Goal: Information Seeking & Learning: Learn about a topic

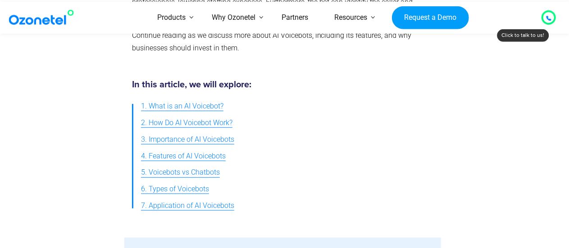
scroll to position [338, 0]
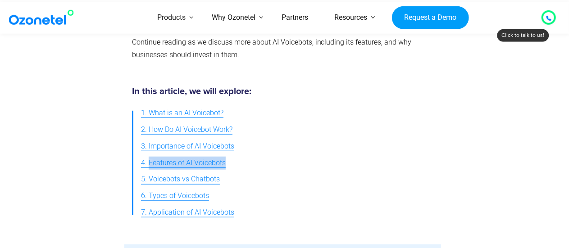
drag, startPoint x: 228, startPoint y: 163, endPoint x: 148, endPoint y: 158, distance: 80.3
click at [148, 158] on ul "1. What is an AI Voicebot? 2. How Do AI Voicebot Work? 3. Importance of AI Voic…" at bounding box center [283, 163] width 302 height 116
copy span "Features of AI Voicebots"
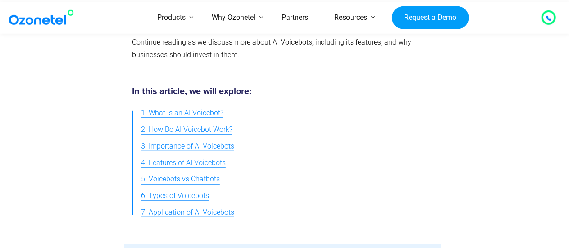
click at [280, 142] on ul "1. What is an AI Voicebot? 2. How Do AI Voicebot Work? 3. Importance of AI Voic…" at bounding box center [283, 163] width 302 height 116
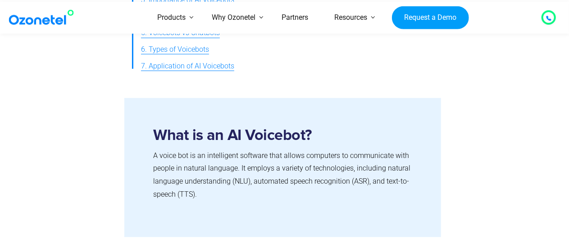
scroll to position [483, 0]
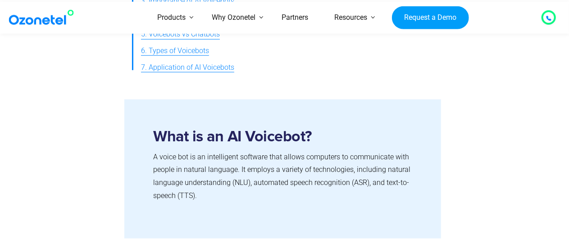
click at [200, 70] on span "7. Application of AI Voicebots" at bounding box center [187, 67] width 93 height 13
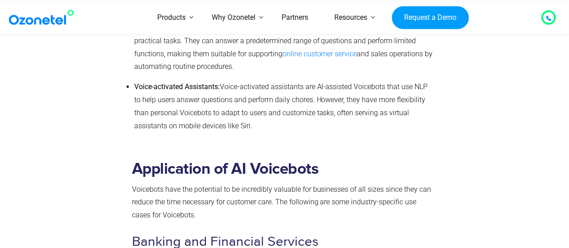
scroll to position [3251, 0]
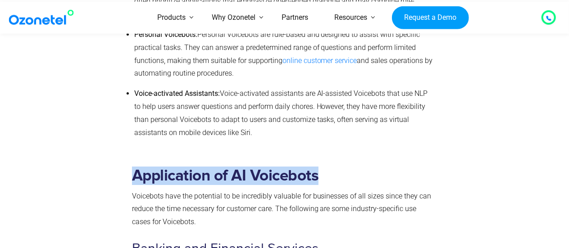
drag, startPoint x: 321, startPoint y: 169, endPoint x: 118, endPoint y: 152, distance: 203.9
copy div "Application of AI Voicebots"
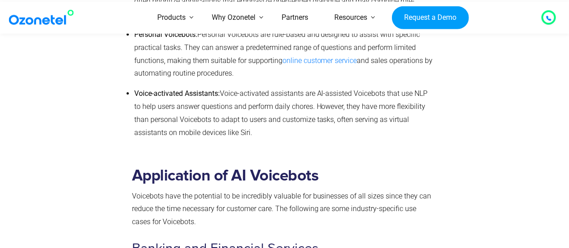
click at [278, 100] on span "Voice-activated assistants are AI-assisted Voicebots that use NLP to help users…" at bounding box center [281, 112] width 294 height 47
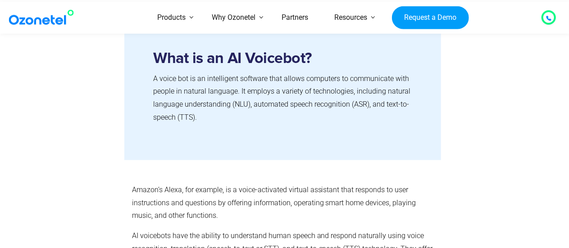
scroll to position [483, 0]
